Goal: Navigation & Orientation: Find specific page/section

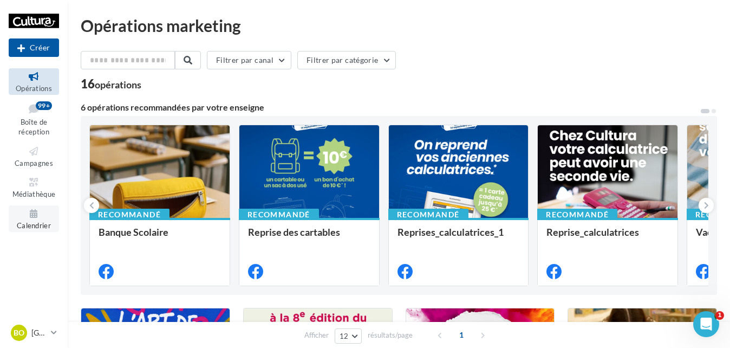
click at [37, 220] on link "Calendrier" at bounding box center [34, 218] width 50 height 27
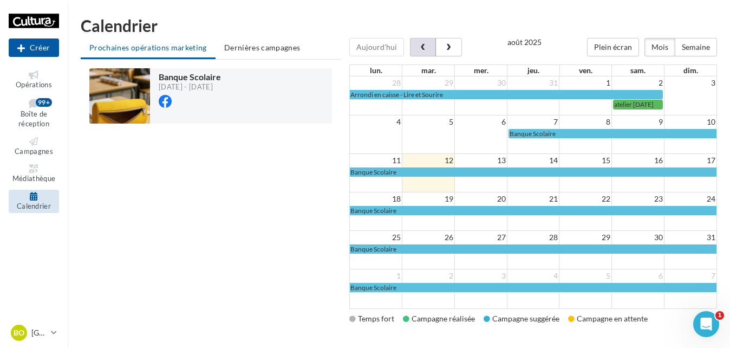
click at [425, 49] on span "button" at bounding box center [423, 48] width 9 height 8
click at [425, 38] on div at bounding box center [533, 38] width 368 height 0
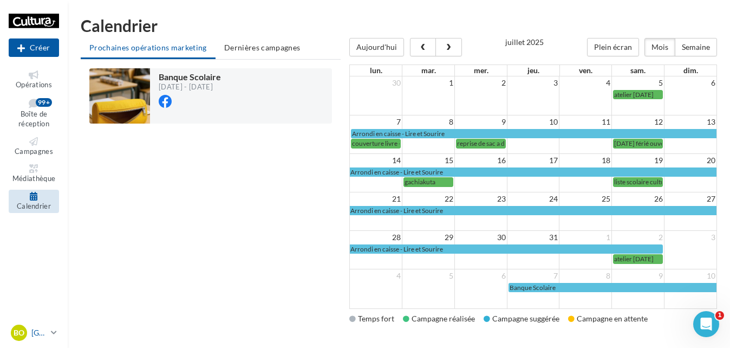
click at [47, 330] on link "[PERSON_NAME] [EMAIL_ADDRESS][DOMAIN_NAME]" at bounding box center [34, 332] width 50 height 21
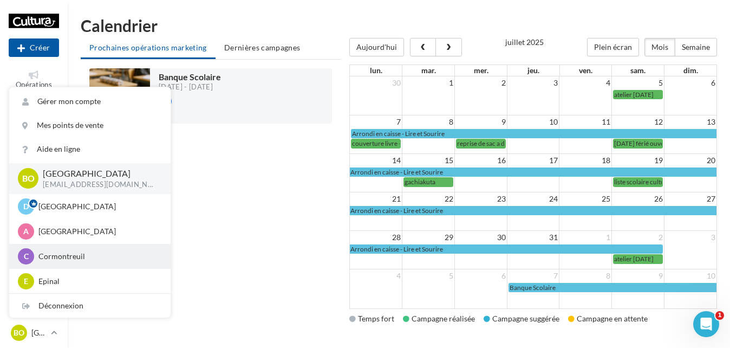
click at [64, 257] on p "Cormontreuil" at bounding box center [97, 256] width 119 height 11
